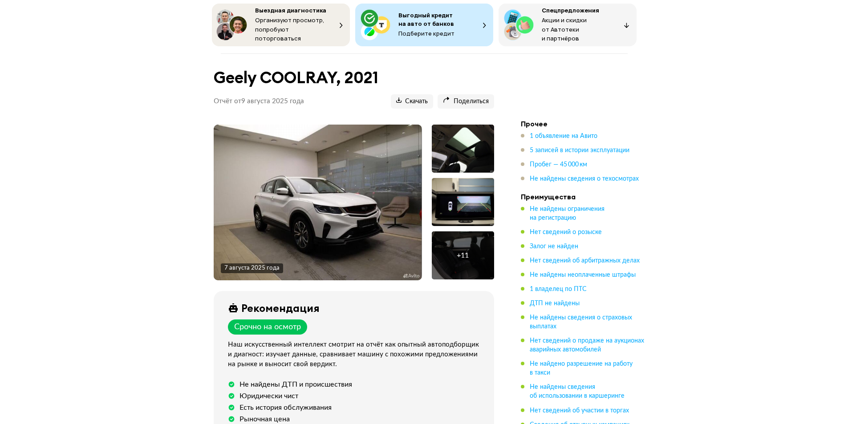
scroll to position [267, 0]
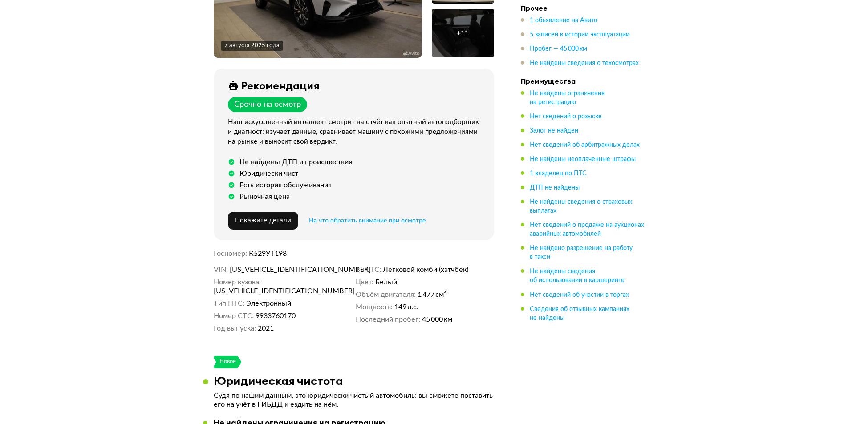
click at [270, 250] on span "К529УТ198" at bounding box center [268, 253] width 38 height 7
copy span "К529УТ198"
click at [296, 265] on span "[US_VEHICLE_IDENTIFICATION_NUMBER]" at bounding box center [281, 269] width 102 height 9
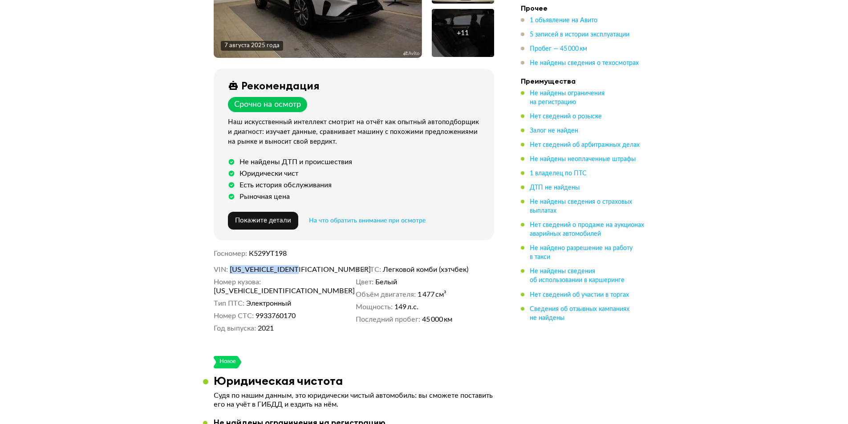
copy span "[US_VEHICLE_IDENTIFICATION_NUMBER]"
drag, startPoint x: 419, startPoint y: 293, endPoint x: 436, endPoint y: 290, distance: 17.1
click at [436, 290] on span "1 477 см³" at bounding box center [432, 294] width 29 height 9
copy span "1 477"
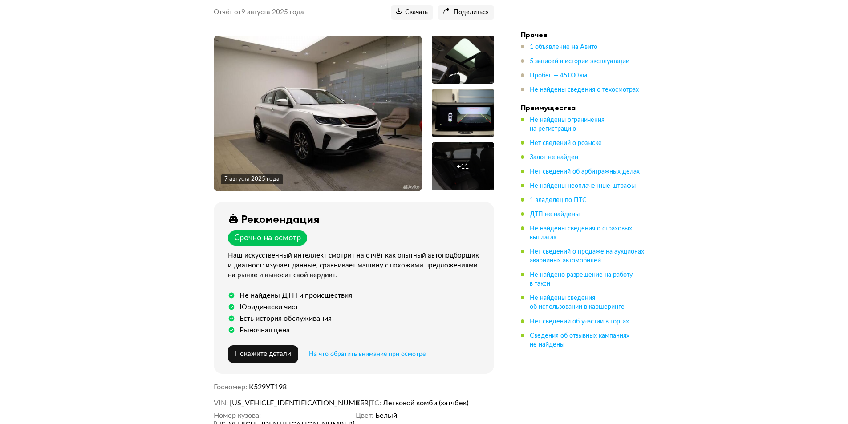
scroll to position [223, 0]
